Goal: Book appointment/travel/reservation

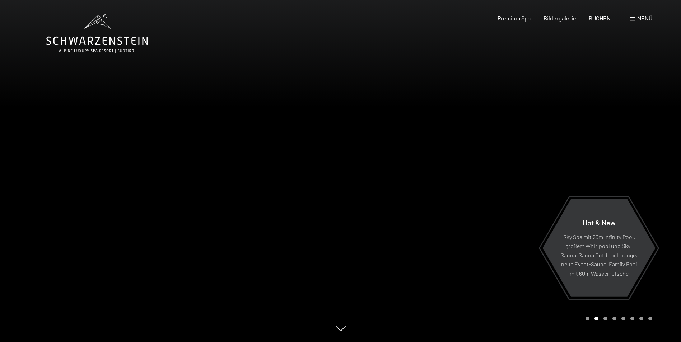
click at [633, 19] on span at bounding box center [632, 19] width 5 height 4
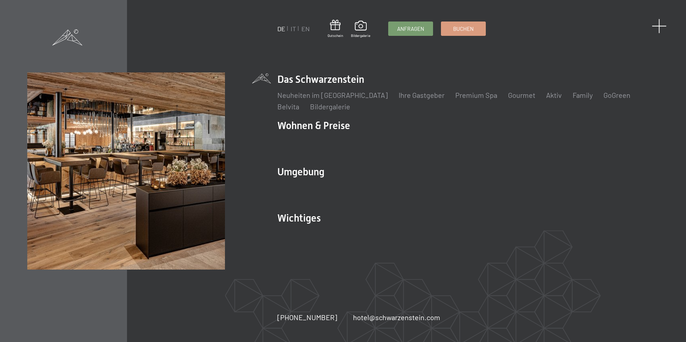
click at [658, 27] on span at bounding box center [659, 26] width 15 height 15
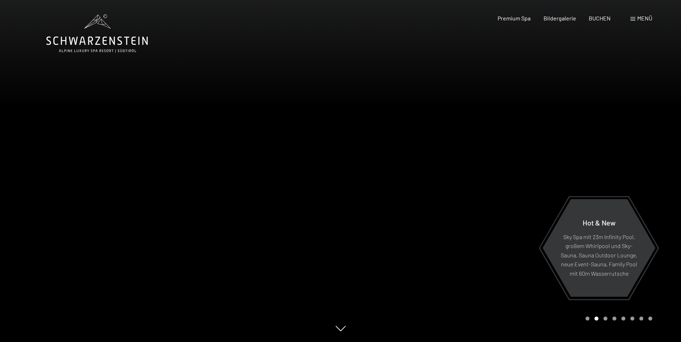
click at [634, 18] on span at bounding box center [632, 19] width 5 height 4
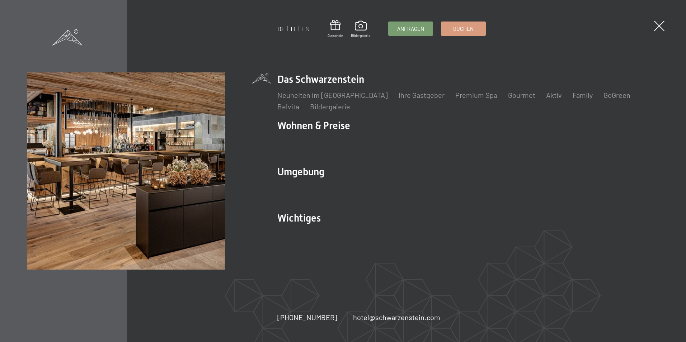
click at [295, 28] on link "IT" at bounding box center [293, 29] width 5 height 8
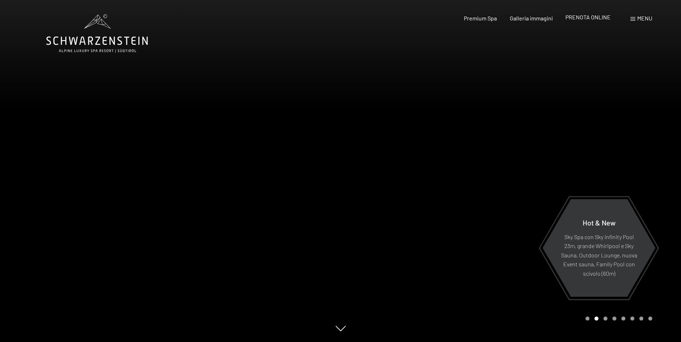
click at [587, 16] on span "PRENOTA ONLINE" at bounding box center [587, 17] width 45 height 7
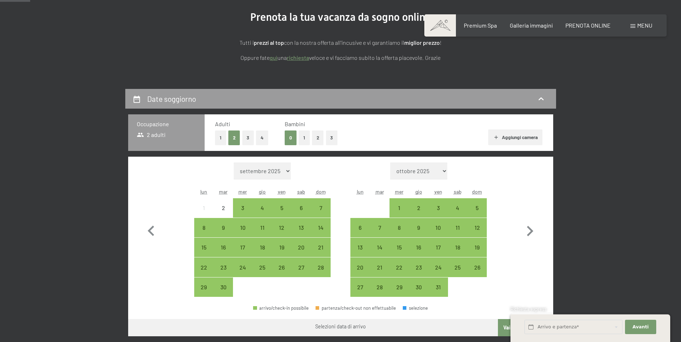
scroll to position [108, 0]
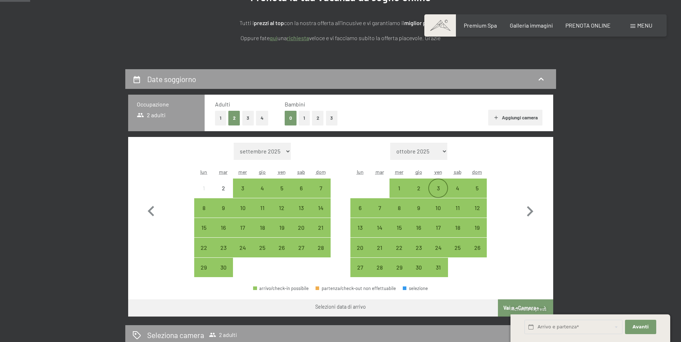
click at [440, 188] on div "3" at bounding box center [438, 195] width 18 height 18
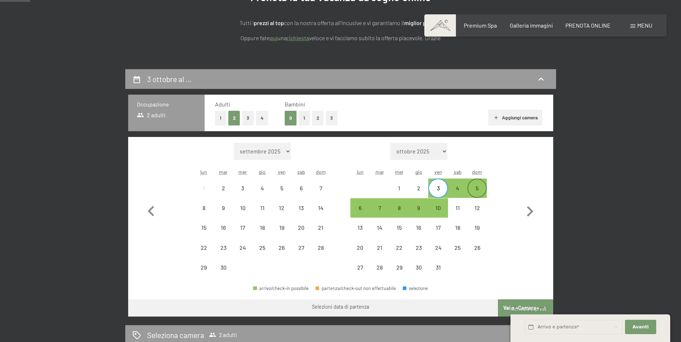
click at [477, 189] on div "5" at bounding box center [477, 195] width 18 height 18
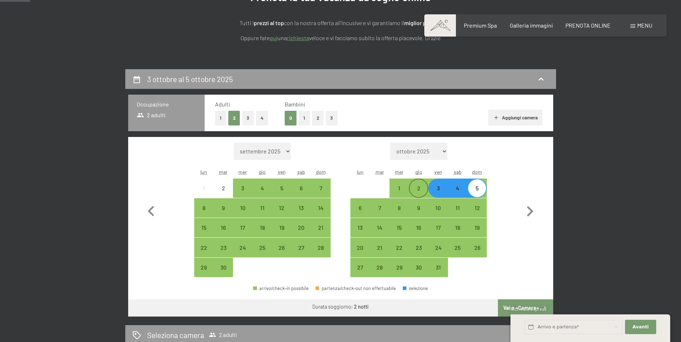
click at [420, 189] on div "2" at bounding box center [419, 195] width 18 height 18
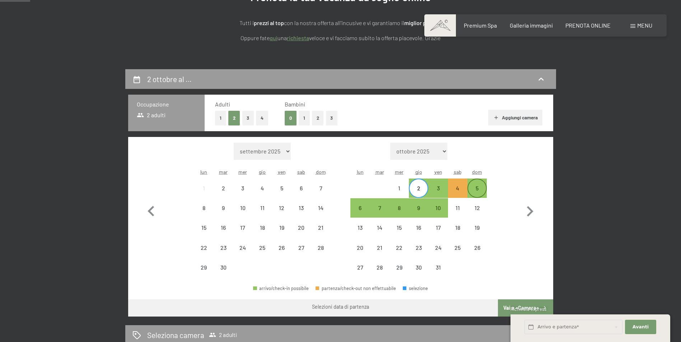
click at [478, 186] on div "5" at bounding box center [477, 195] width 18 height 18
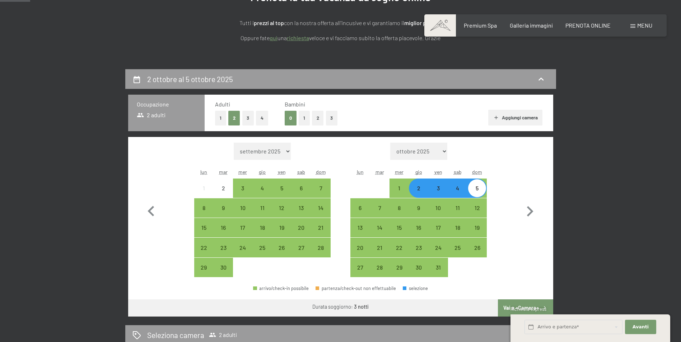
click at [539, 302] on button "Vai a «Camera»" at bounding box center [525, 308] width 55 height 17
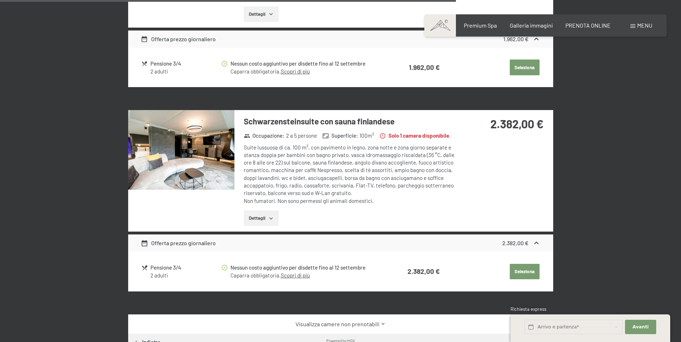
scroll to position [1146, 0]
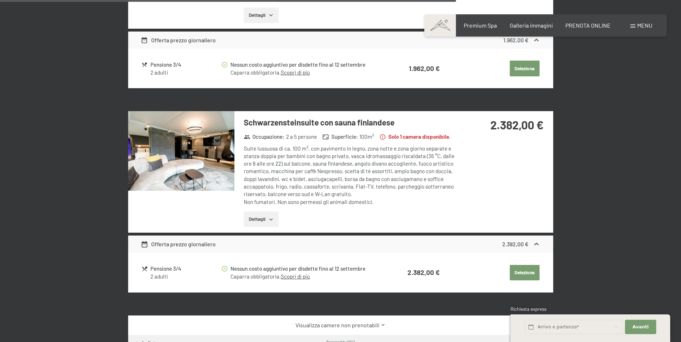
click at [265, 228] on button "Dettagli" at bounding box center [261, 220] width 35 height 16
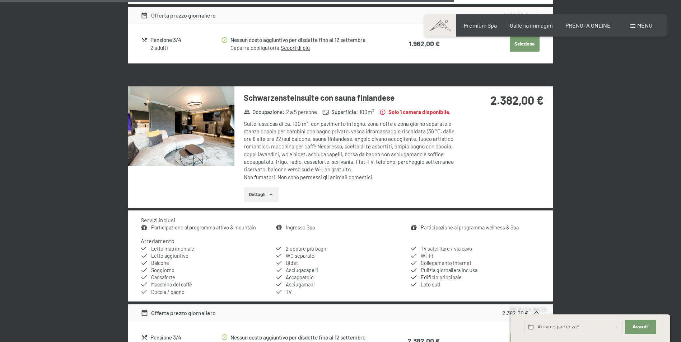
scroll to position [1218, 0]
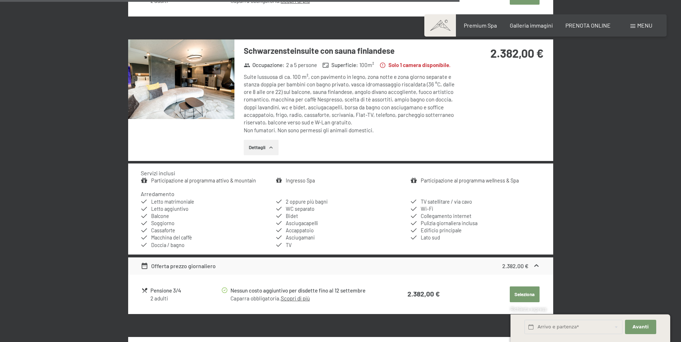
click at [180, 87] on img at bounding box center [181, 79] width 106 height 80
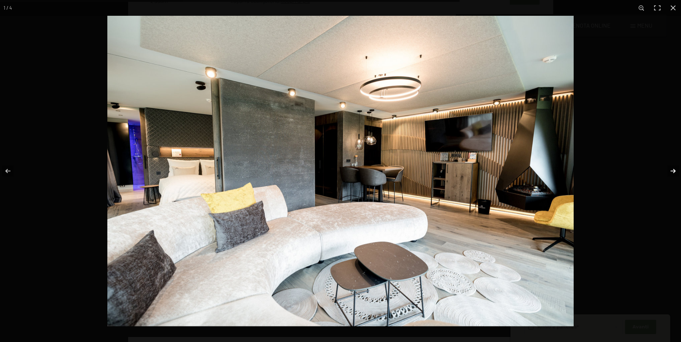
click at [669, 172] on button "button" at bounding box center [668, 171] width 25 height 36
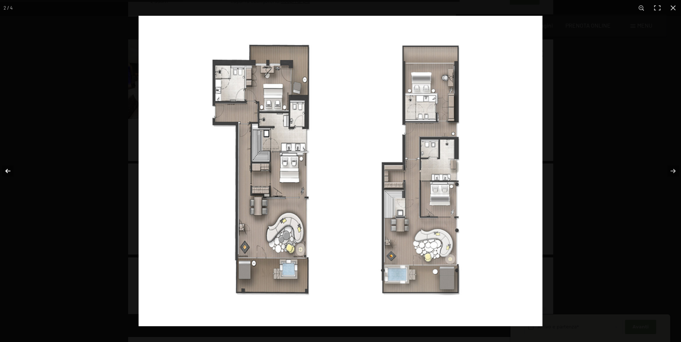
click at [4, 171] on button "button" at bounding box center [12, 171] width 25 height 36
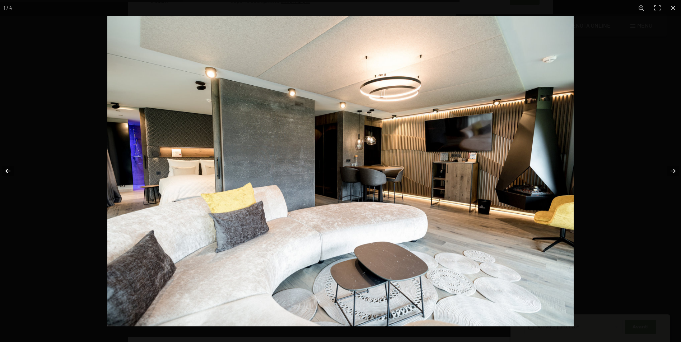
click at [11, 171] on button "button" at bounding box center [12, 171] width 25 height 36
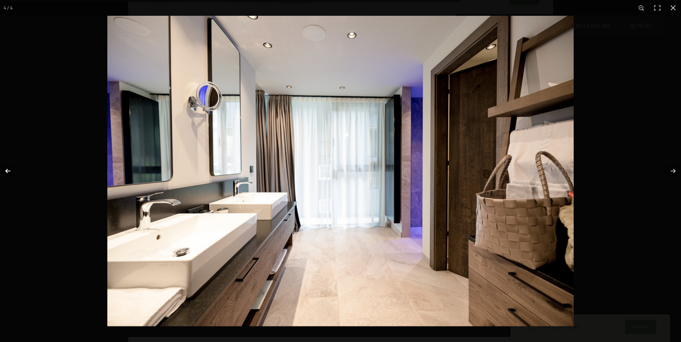
click at [8, 171] on button "button" at bounding box center [12, 171] width 25 height 36
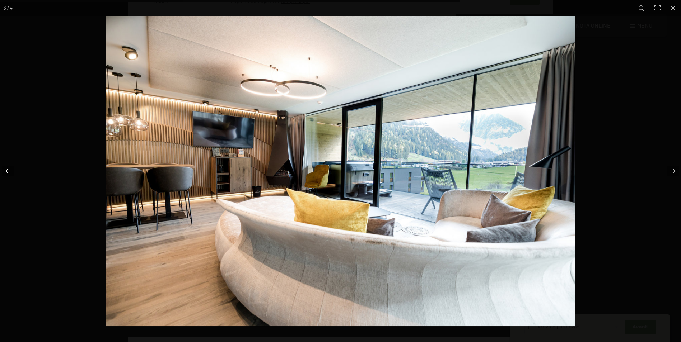
click at [6, 170] on button "button" at bounding box center [12, 171] width 25 height 36
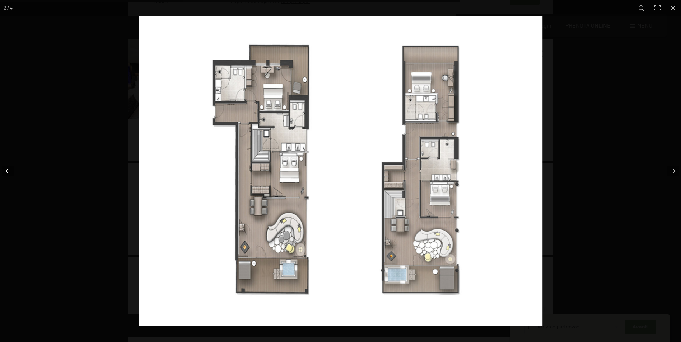
click at [5, 169] on button "button" at bounding box center [12, 171] width 25 height 36
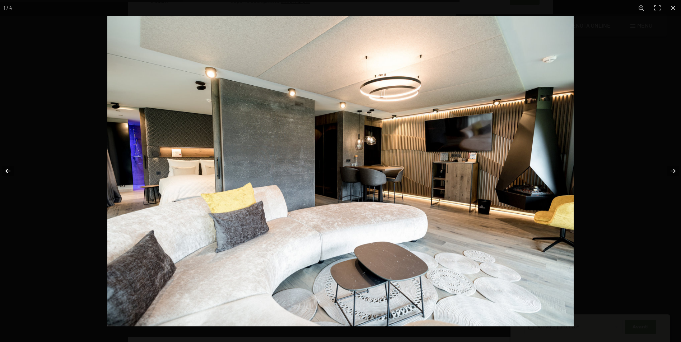
click at [5, 169] on button "button" at bounding box center [12, 171] width 25 height 36
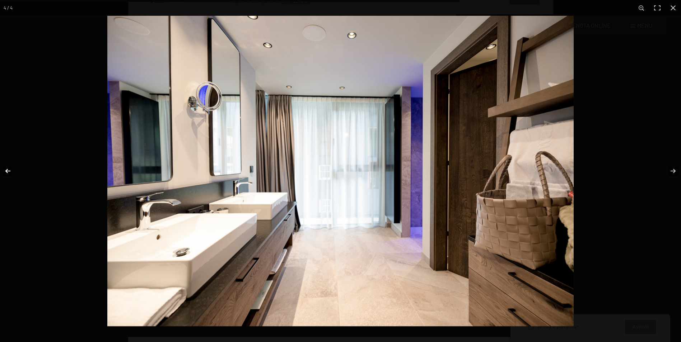
click at [5, 169] on button "button" at bounding box center [12, 171] width 25 height 36
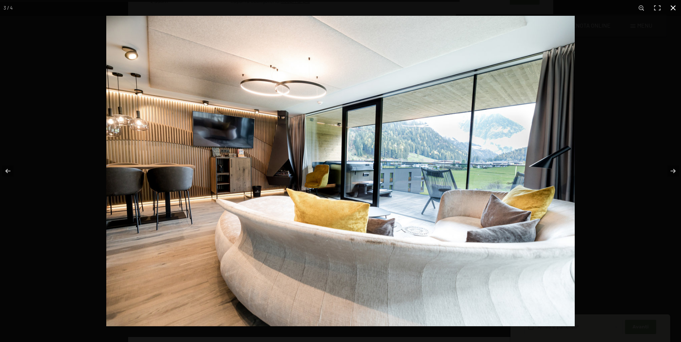
click at [673, 8] on button "button" at bounding box center [673, 8] width 16 height 16
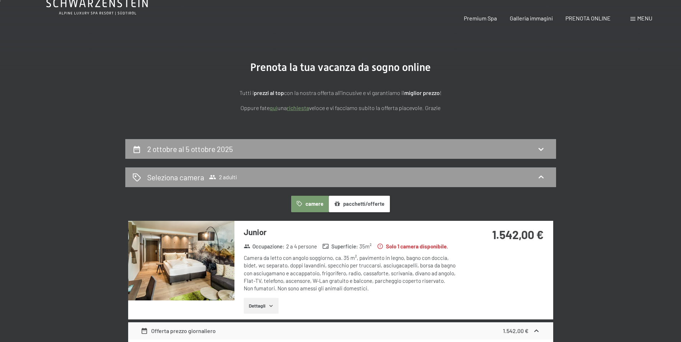
scroll to position [0, 0]
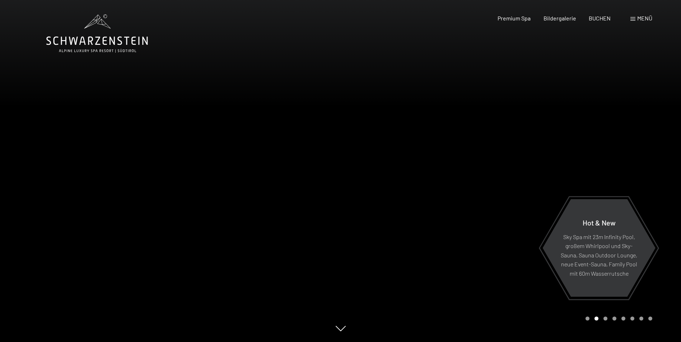
click at [341, 332] on icon at bounding box center [341, 328] width 10 height 5
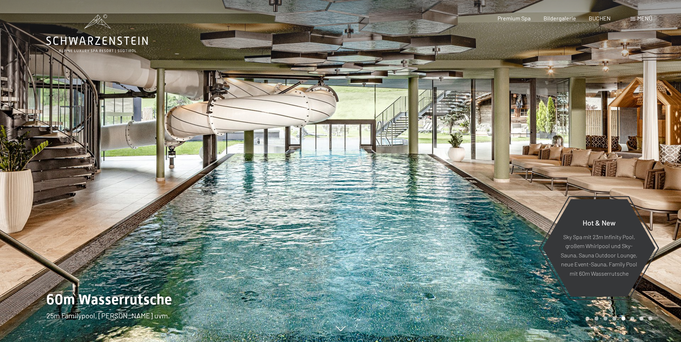
click at [632, 18] on span at bounding box center [632, 19] width 5 height 4
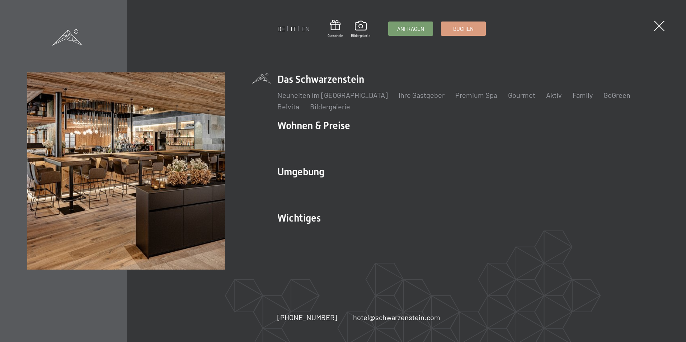
click at [293, 28] on link "IT" at bounding box center [293, 29] width 5 height 8
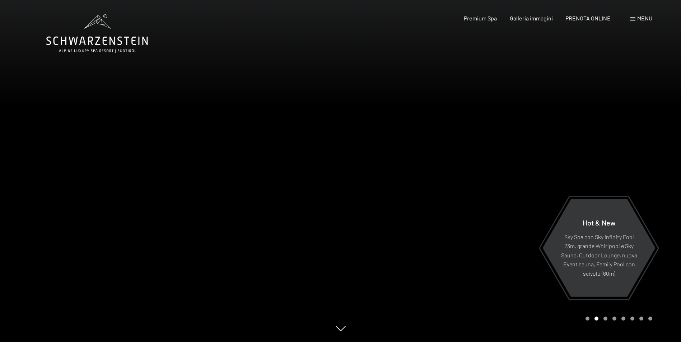
click at [631, 19] on span at bounding box center [632, 19] width 5 height 4
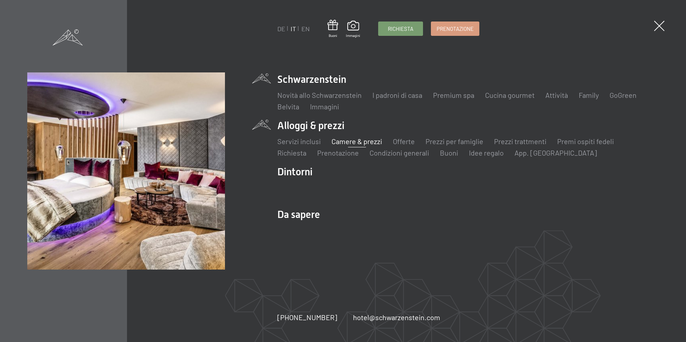
click at [335, 143] on link "Camere & prezzi" at bounding box center [357, 141] width 51 height 9
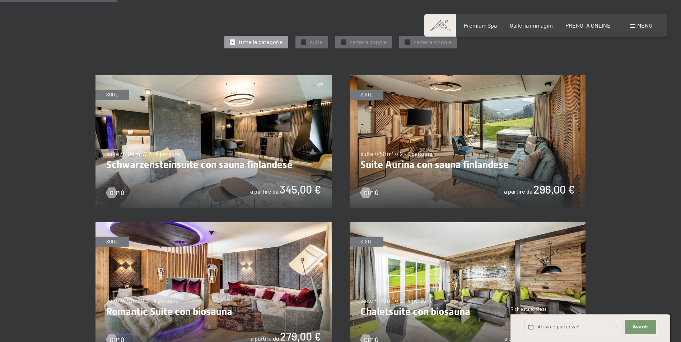
scroll to position [395, 0]
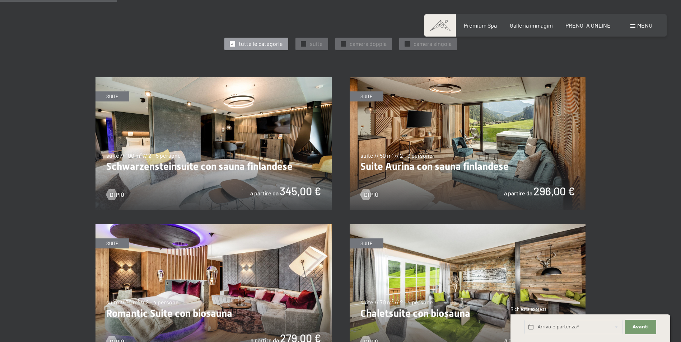
click at [250, 170] on img at bounding box center [213, 143] width 236 height 133
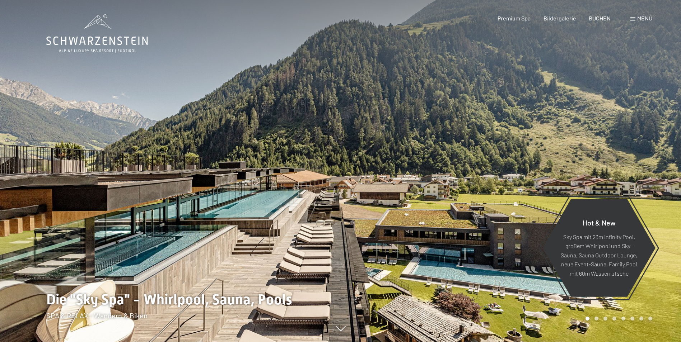
click at [632, 17] on span at bounding box center [632, 19] width 5 height 4
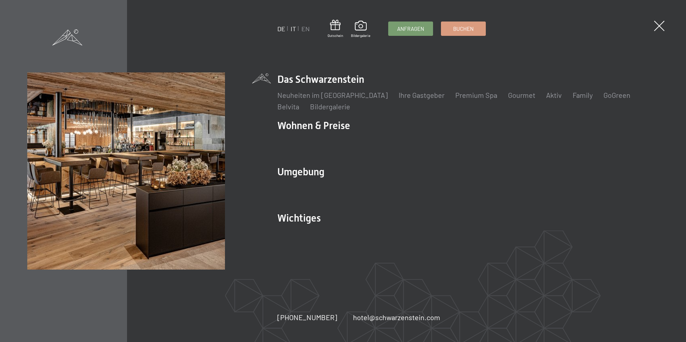
click at [294, 28] on link "IT" at bounding box center [293, 29] width 5 height 8
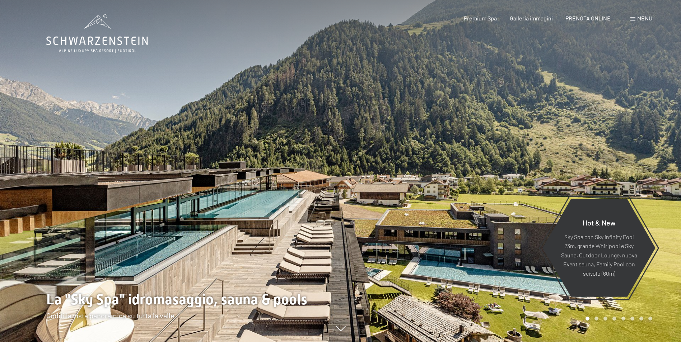
click at [633, 18] on span at bounding box center [632, 19] width 5 height 4
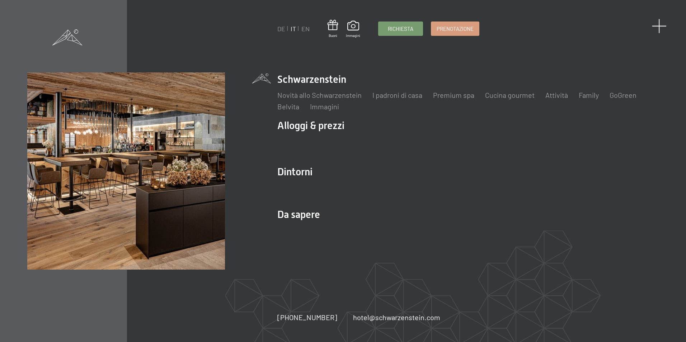
click at [661, 23] on span at bounding box center [659, 26] width 15 height 15
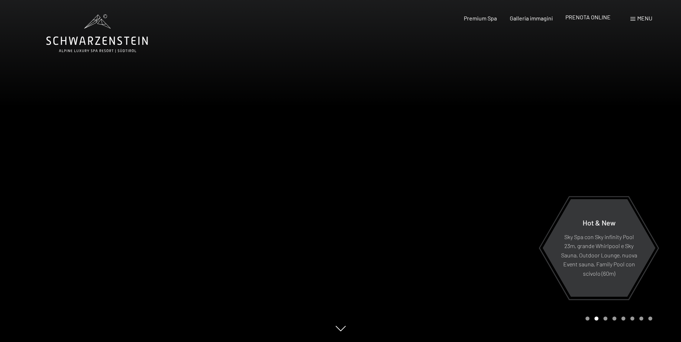
click at [580, 16] on span "PRENOTA ONLINE" at bounding box center [587, 17] width 45 height 7
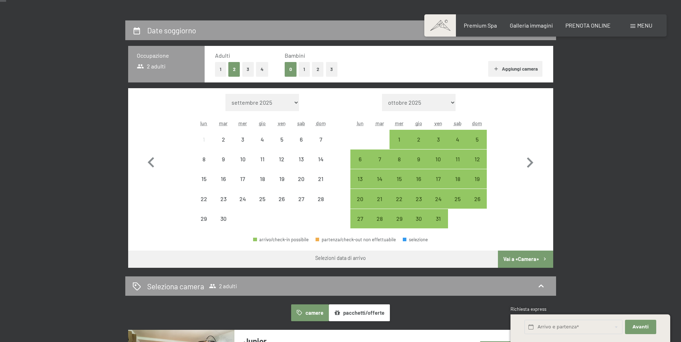
scroll to position [179, 0]
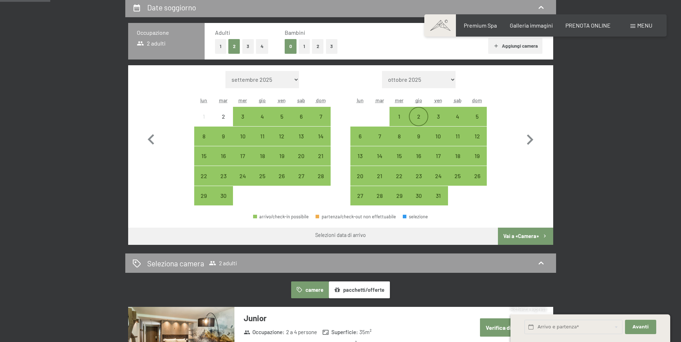
click at [416, 117] on div "2" at bounding box center [419, 123] width 18 height 18
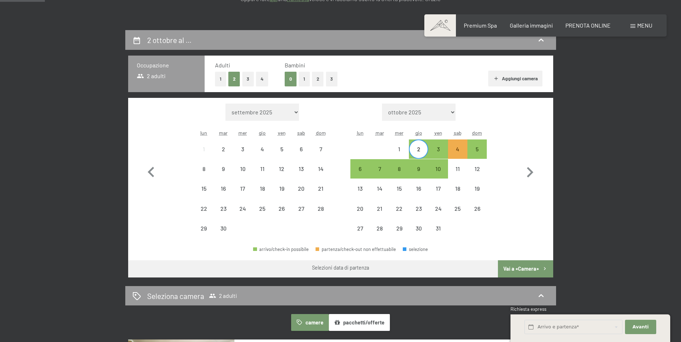
scroll to position [144, 0]
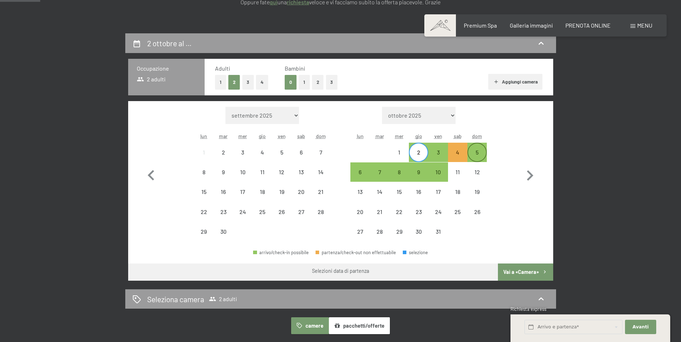
click at [475, 154] on div "5" at bounding box center [477, 159] width 18 height 18
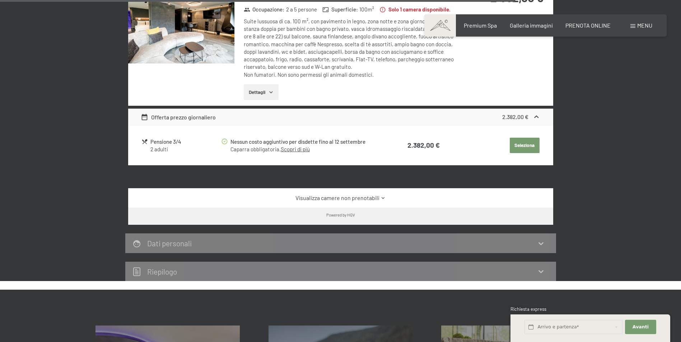
scroll to position [1579, 0]
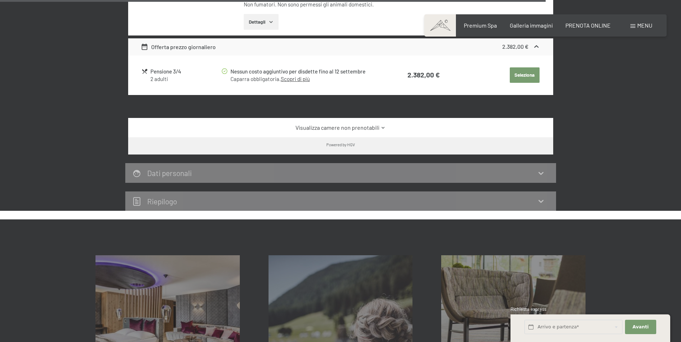
click at [540, 206] on icon at bounding box center [541, 201] width 9 height 9
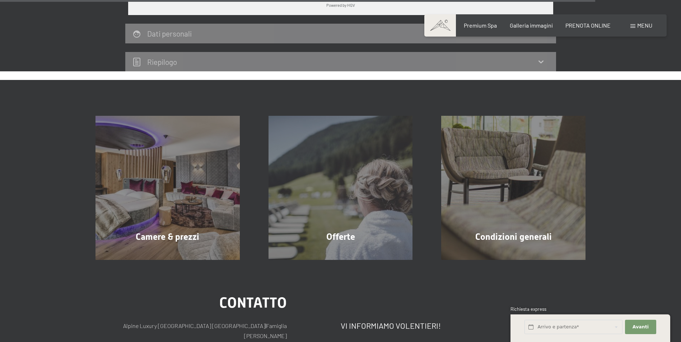
scroll to position [1723, 0]
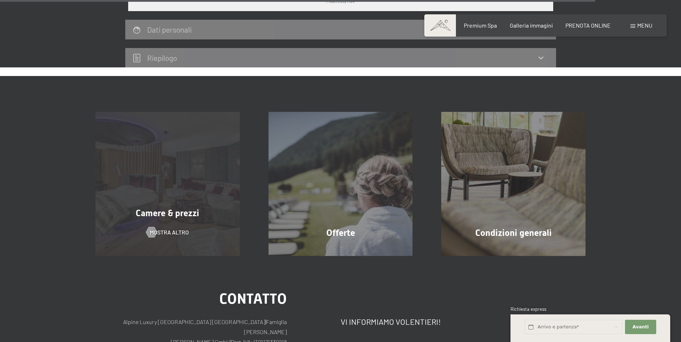
click at [167, 217] on span "Camere & prezzi" at bounding box center [168, 213] width 64 height 10
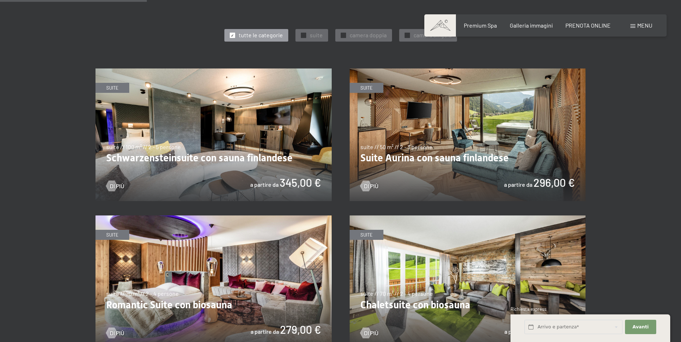
scroll to position [395, 0]
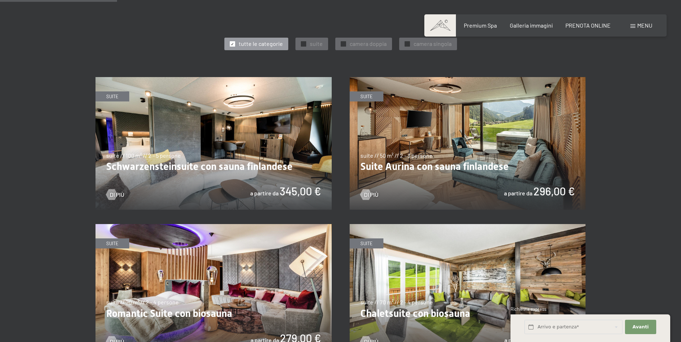
click at [267, 192] on img at bounding box center [213, 143] width 236 height 133
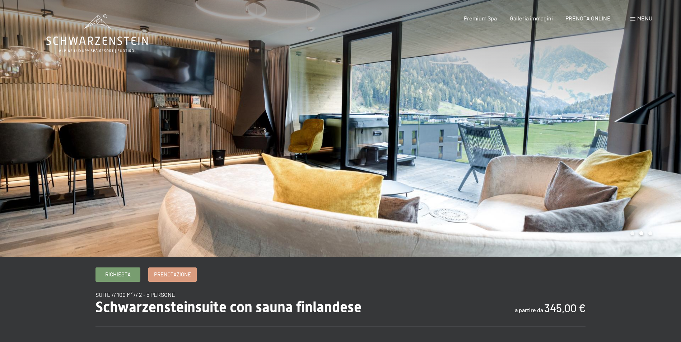
click at [633, 19] on span at bounding box center [632, 19] width 5 height 4
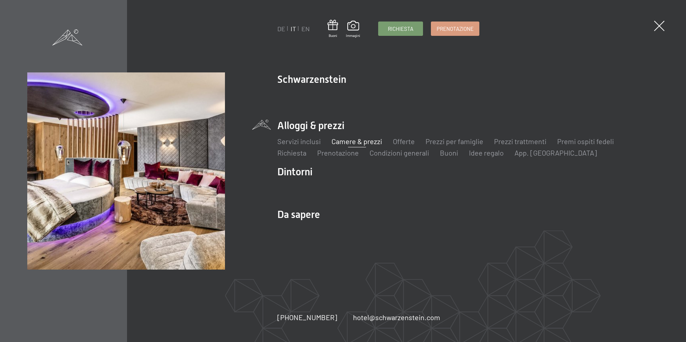
click at [350, 142] on link "Camere & prezzi" at bounding box center [357, 141] width 51 height 9
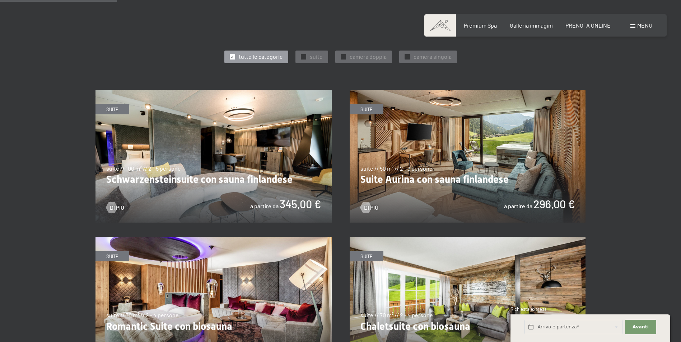
scroll to position [395, 0]
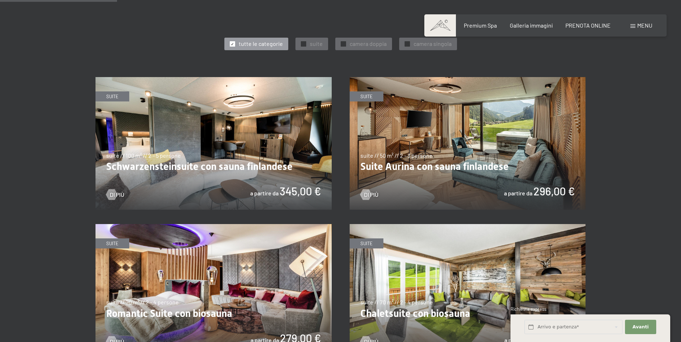
click at [476, 179] on img at bounding box center [468, 143] width 236 height 133
drag, startPoint x: 215, startPoint y: 162, endPoint x: 215, endPoint y: 155, distance: 6.5
click at [215, 155] on img at bounding box center [213, 143] width 236 height 133
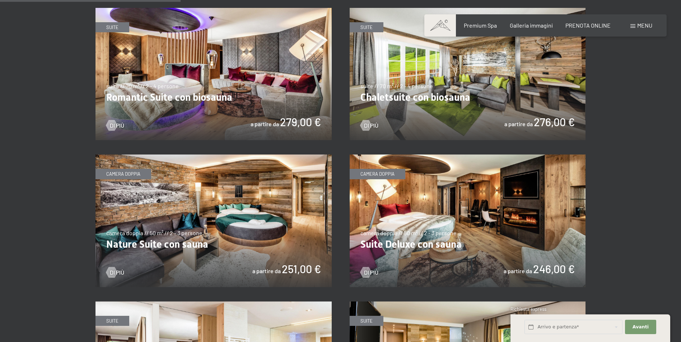
scroll to position [610, 0]
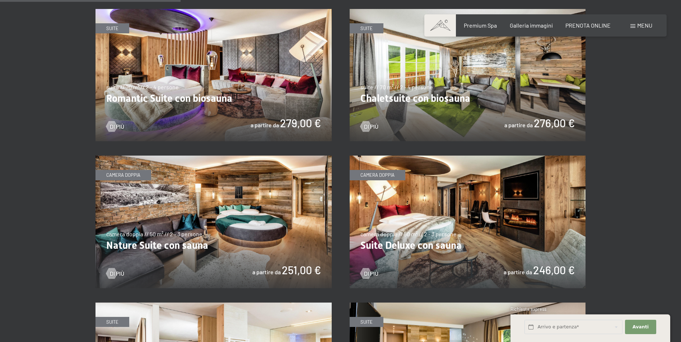
click at [514, 220] on img at bounding box center [468, 222] width 236 height 133
click at [256, 91] on img at bounding box center [213, 75] width 236 height 133
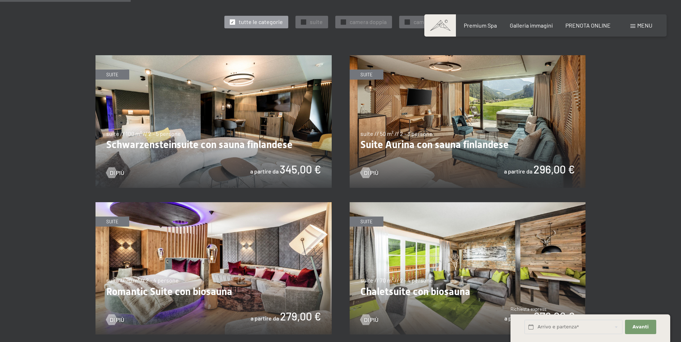
scroll to position [395, 0]
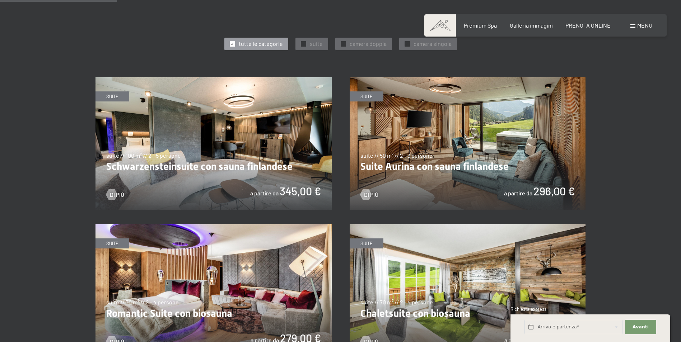
click at [220, 167] on img at bounding box center [213, 143] width 236 height 133
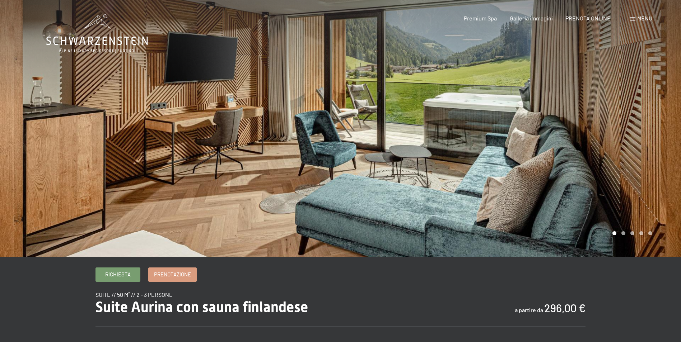
click at [669, 154] on div at bounding box center [511, 128] width 341 height 257
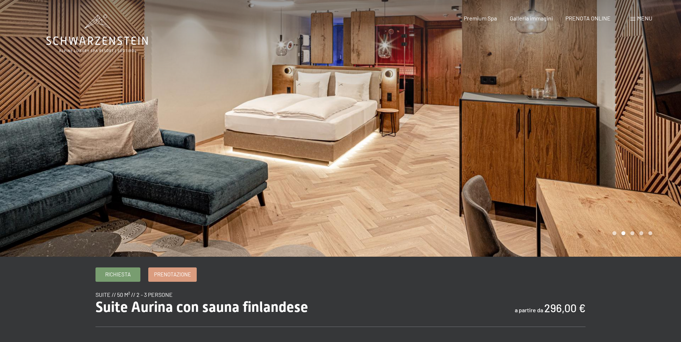
click at [669, 154] on div at bounding box center [511, 128] width 341 height 257
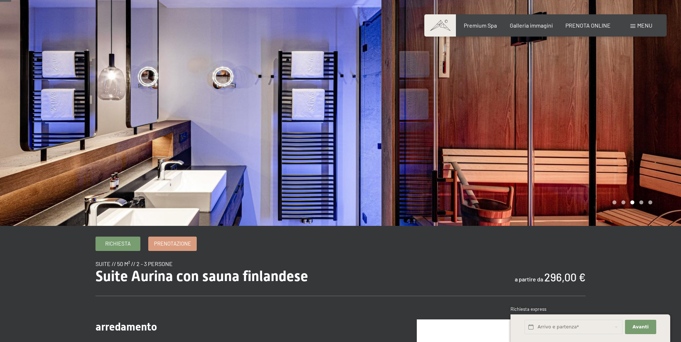
scroll to position [72, 0]
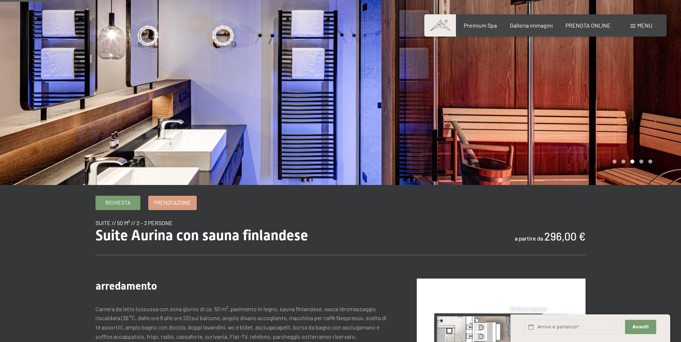
click at [668, 130] on div at bounding box center [511, 56] width 341 height 257
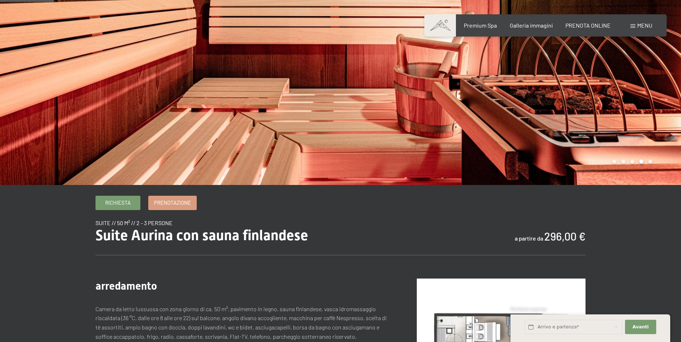
click at [668, 130] on div at bounding box center [511, 56] width 341 height 257
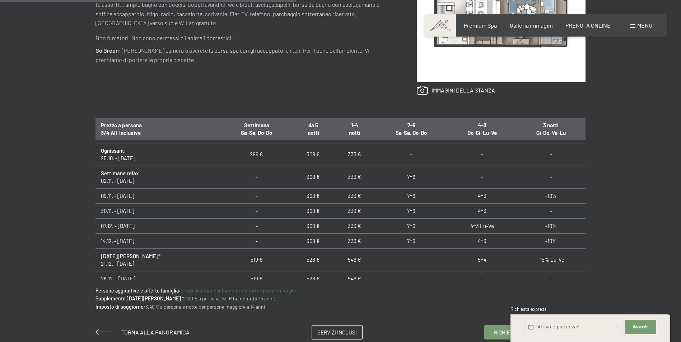
scroll to position [0, 0]
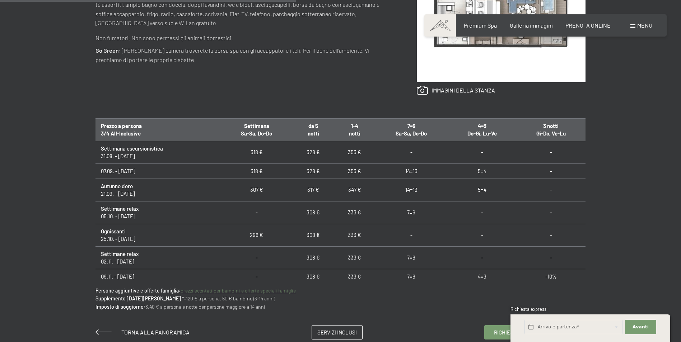
click at [640, 99] on div "Richiesta Prenotazione suite // 50 m² // 2 - 3 persone Suite Aurina con sauna f…" at bounding box center [340, 106] width 681 height 467
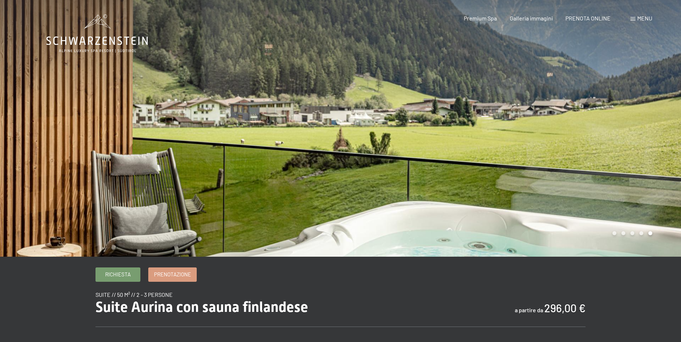
click at [633, 18] on span at bounding box center [632, 19] width 5 height 4
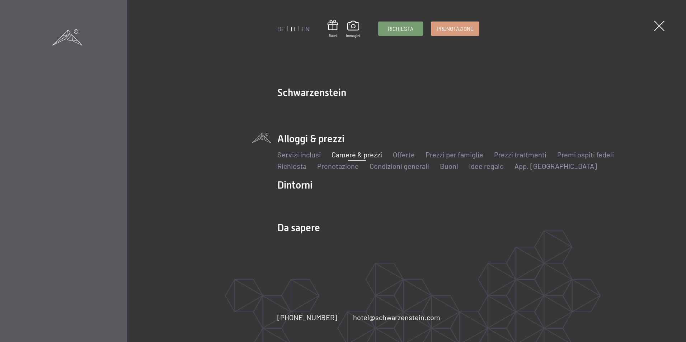
click at [657, 24] on span at bounding box center [659, 26] width 10 height 10
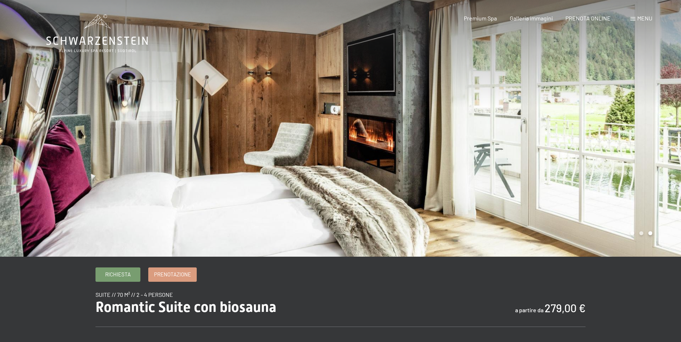
click at [4, 150] on div at bounding box center [170, 128] width 341 height 257
